Goal: Information Seeking & Learning: Learn about a topic

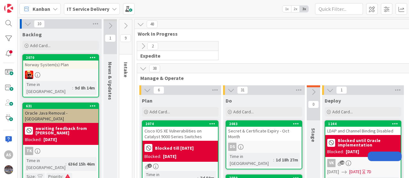
click at [110, 7] on div "IT Service Delivery" at bounding box center [92, 8] width 56 height 11
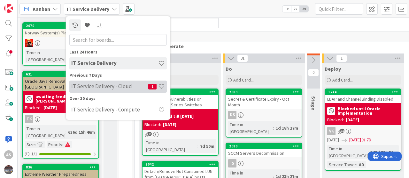
click at [103, 86] on h4 "IT Service Delivery - Cloud" at bounding box center [109, 86] width 77 height 6
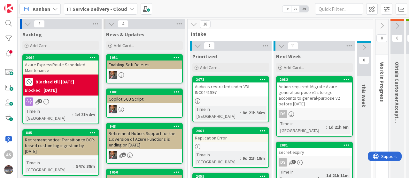
click at [130, 11] on icon at bounding box center [131, 8] width 5 height 5
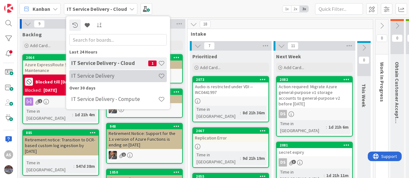
click at [105, 75] on h4 "IT Service Delivery" at bounding box center [114, 76] width 87 height 6
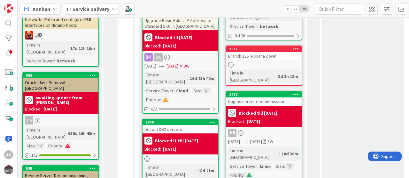
scroll to position [319, 0]
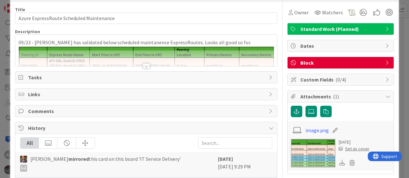
scroll to position [32, 0]
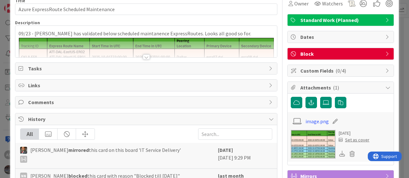
click at [143, 57] on div at bounding box center [146, 57] width 7 height 5
